Goal: Information Seeking & Learning: Learn about a topic

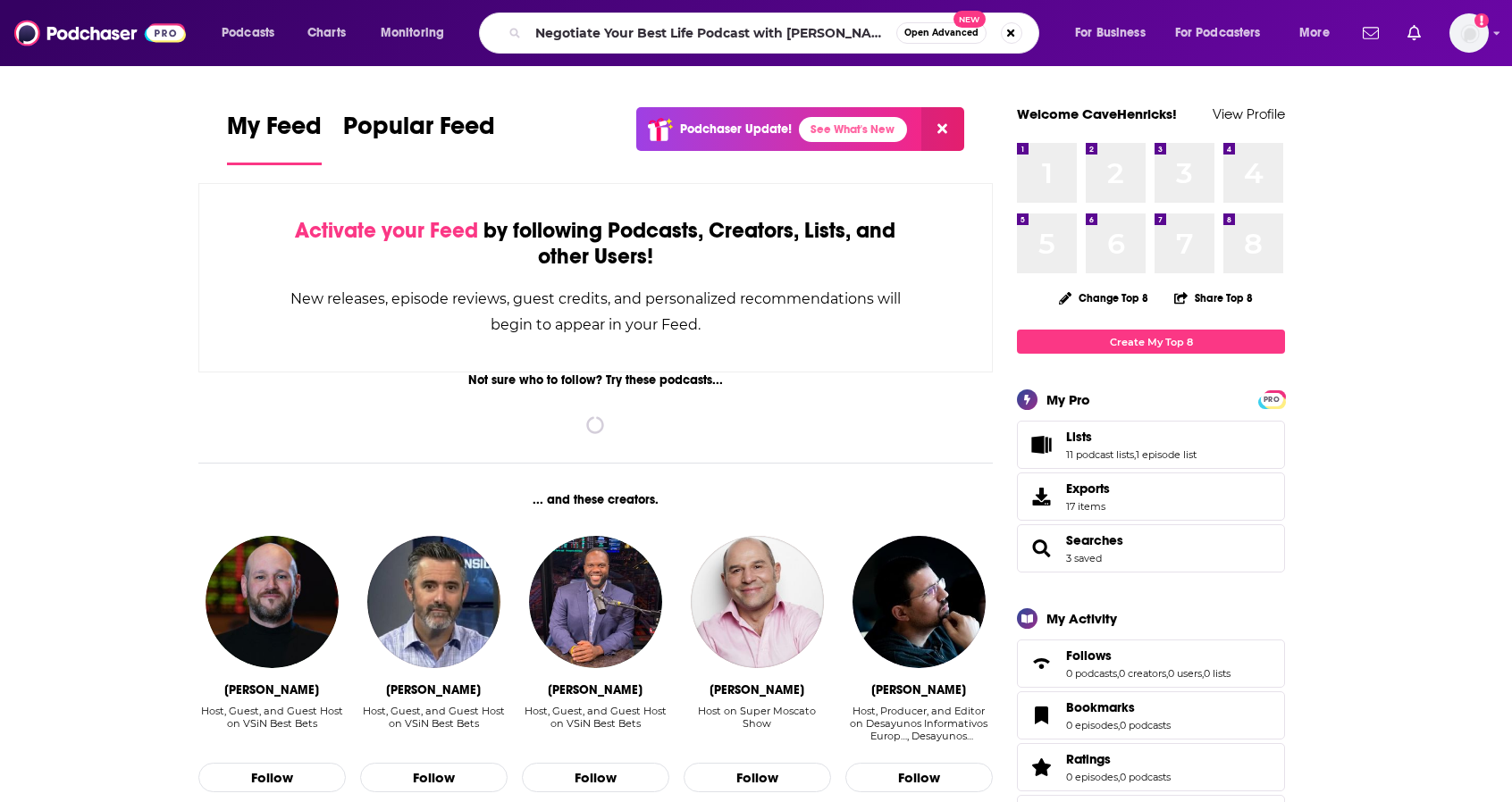
type input "Negotiate Your Best Life Podcast with [PERSON_NAME]"
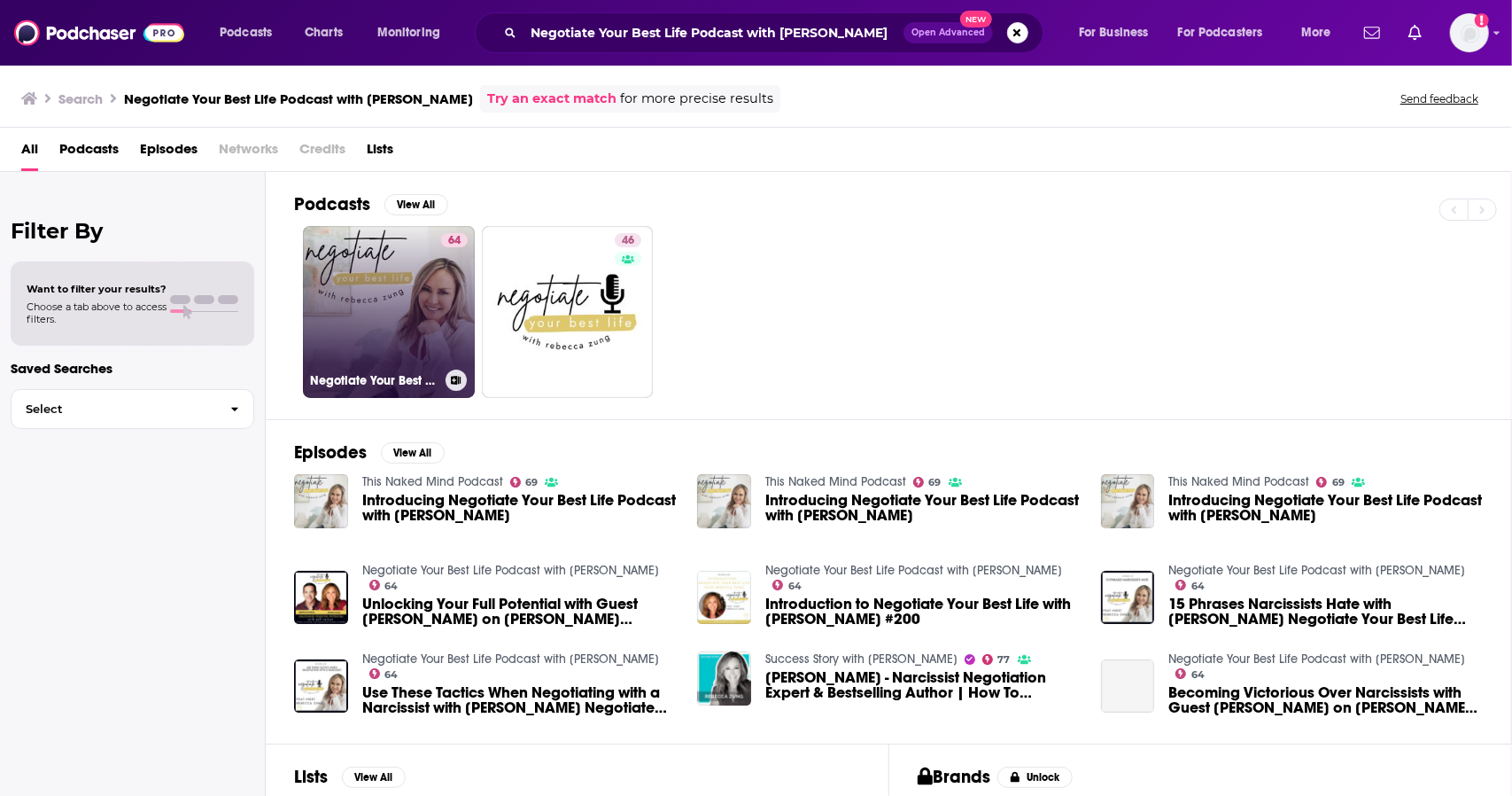
click at [409, 326] on link "64 Negotiate Your Best Life Podcast with [PERSON_NAME]" at bounding box center [389, 312] width 172 height 172
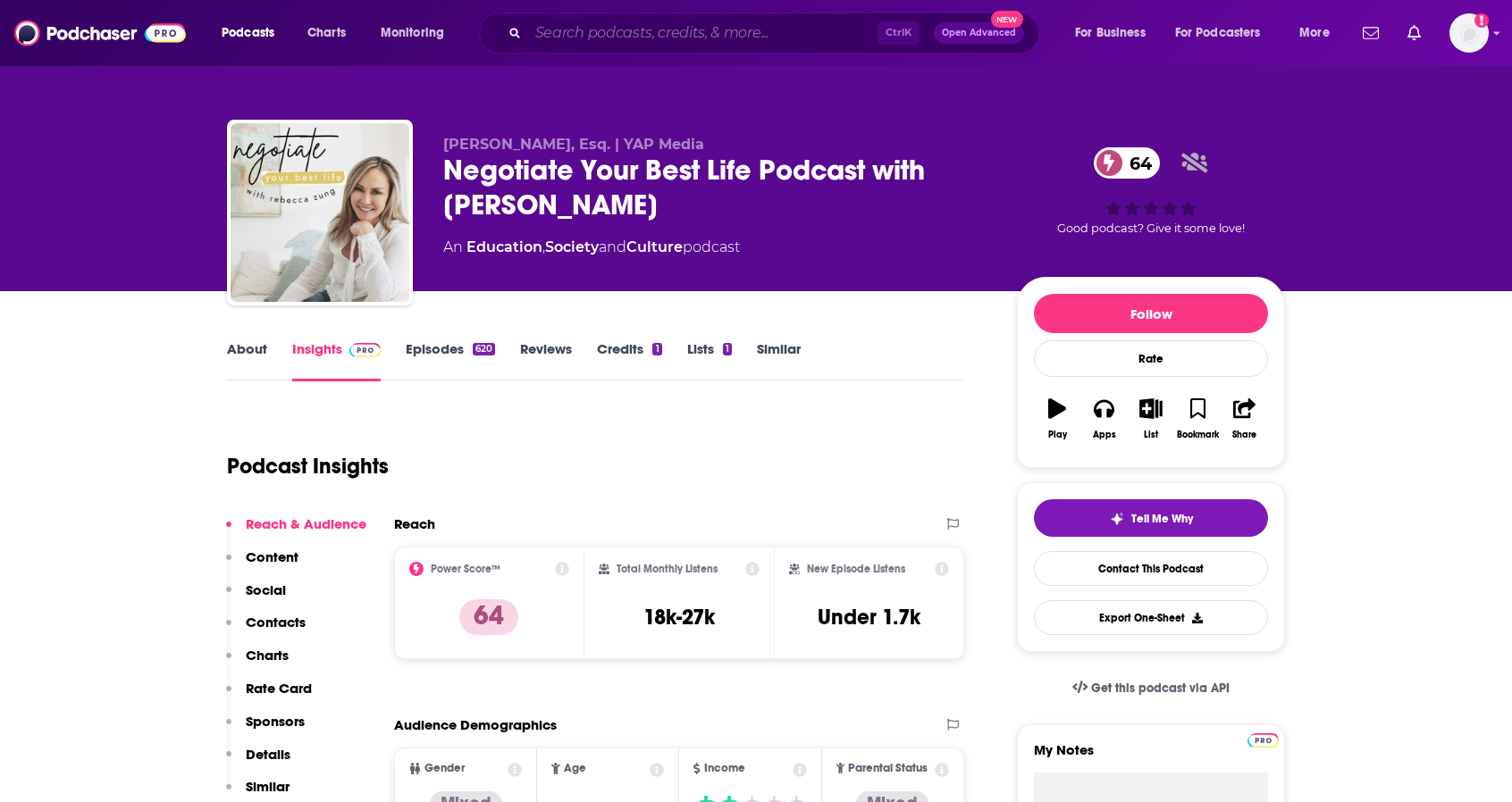
click at [748, 34] on input "Search podcasts, credits, & more..." at bounding box center [702, 34] width 349 height 29
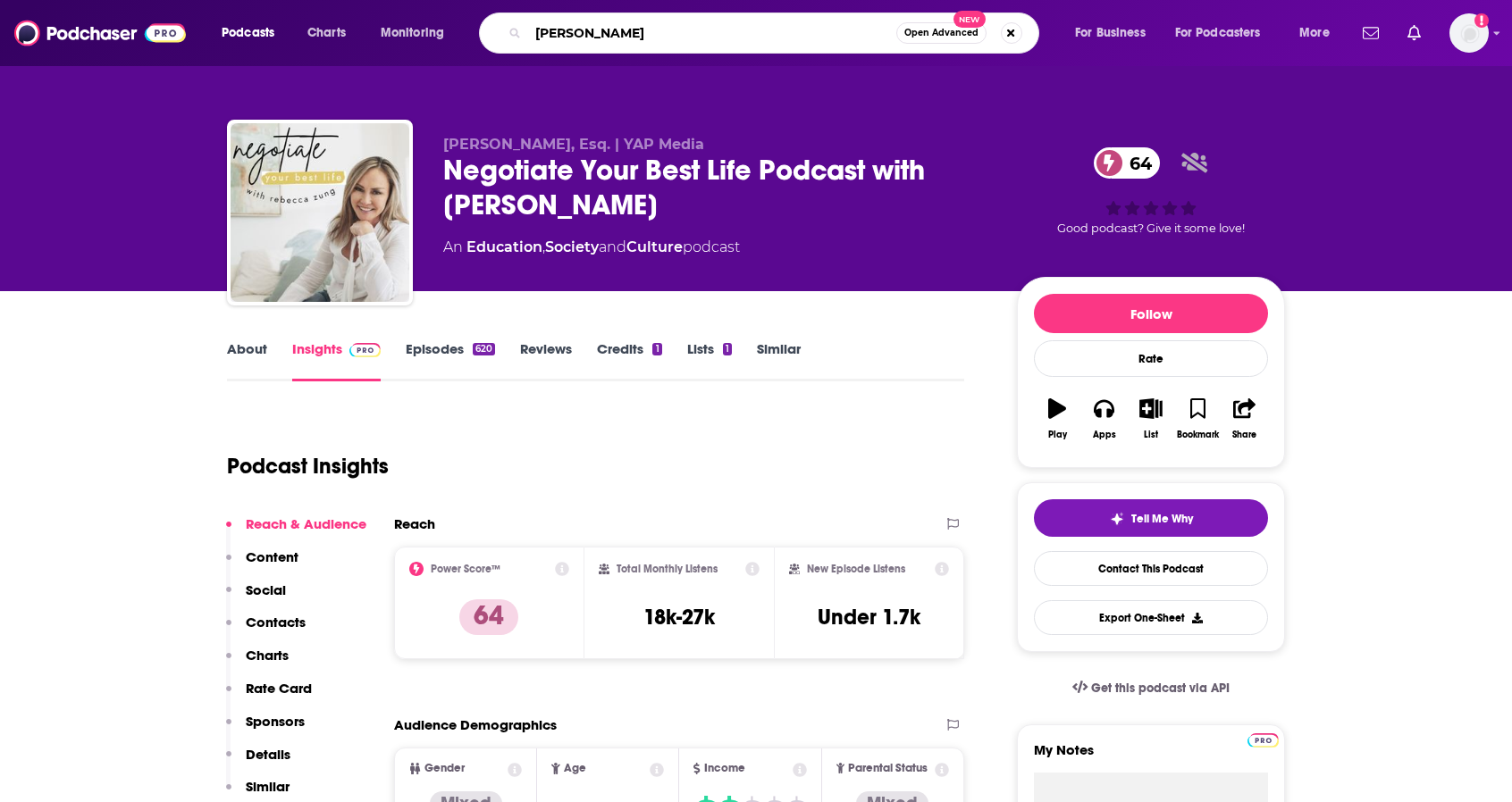
type input "[PERSON_NAME]"
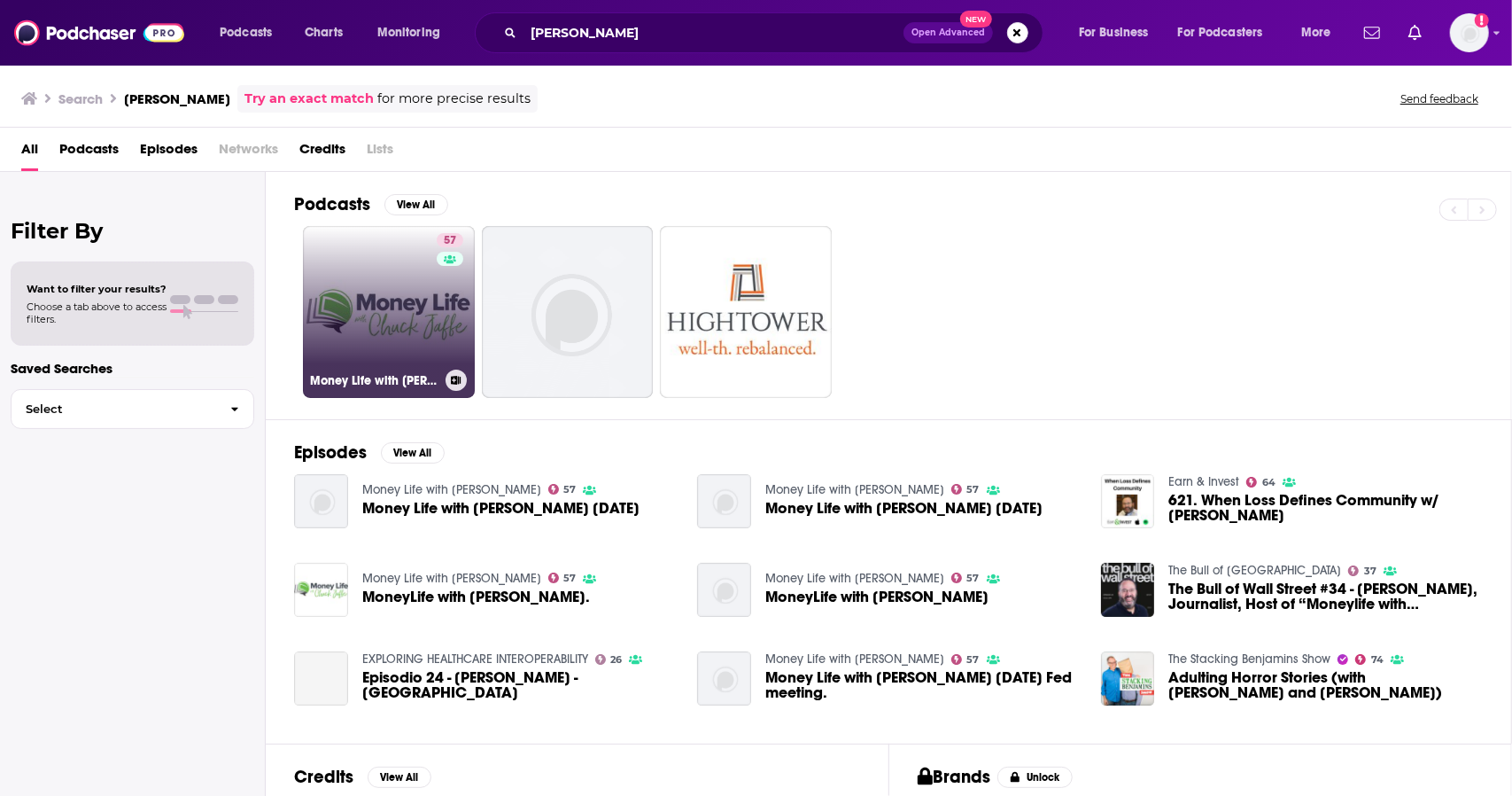
click at [423, 291] on link "57 Money Life with [PERSON_NAME]" at bounding box center [389, 312] width 172 height 172
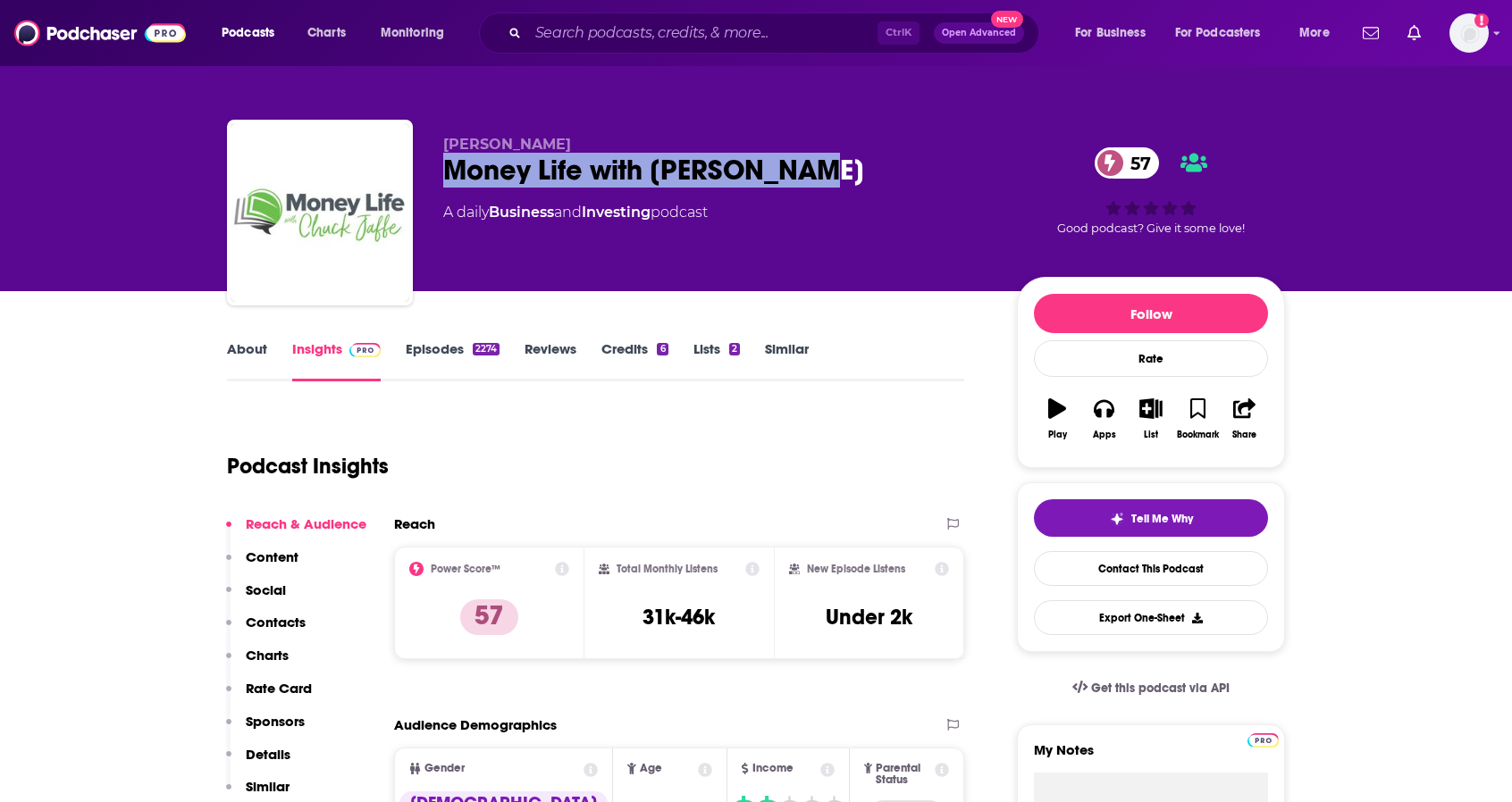
drag, startPoint x: 810, startPoint y: 171, endPoint x: 445, endPoint y: 175, distance: 365.0
click at [445, 175] on div "Money Life with [PERSON_NAME] 57" at bounding box center [716, 170] width 545 height 35
copy h2 "Money Life with [PERSON_NAME]"
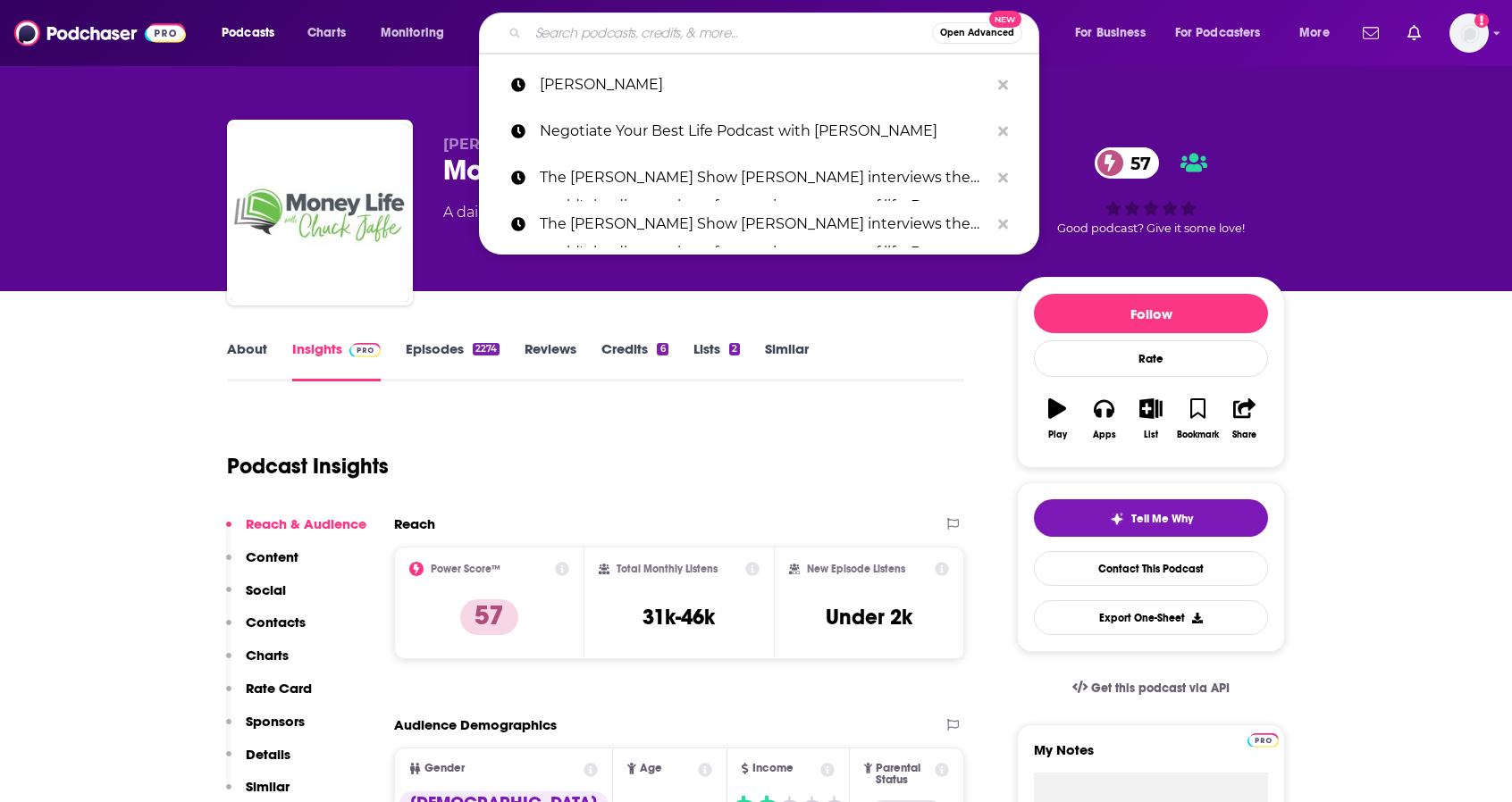
click at [624, 28] on input "Search podcasts, credits, & more..." at bounding box center [730, 34] width 404 height 29
paste input "The Wealth Elevator Podcast:"
type input "The Wealth Elevator Podcast:"
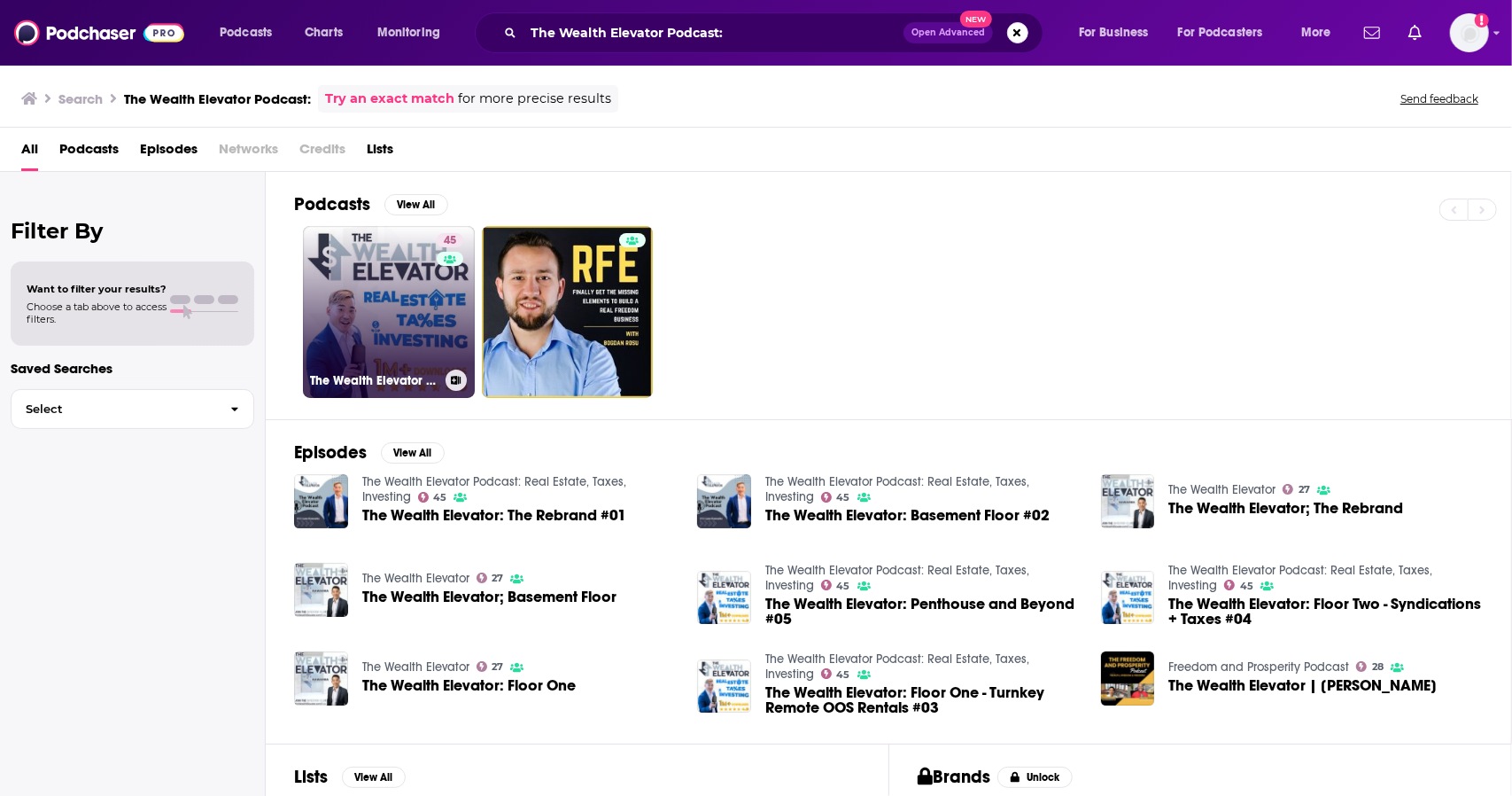
click at [399, 288] on link "45 The Wealth Elevator Podcast: Real Estate, Taxes, Investing" at bounding box center [389, 312] width 172 height 172
